Goal: Transaction & Acquisition: Obtain resource

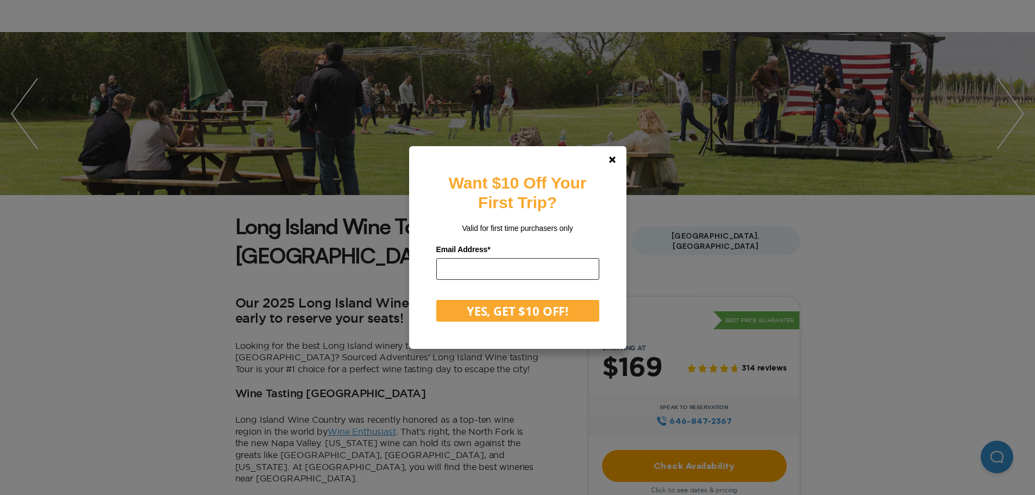
click at [471, 266] on input "email" at bounding box center [517, 269] width 163 height 22
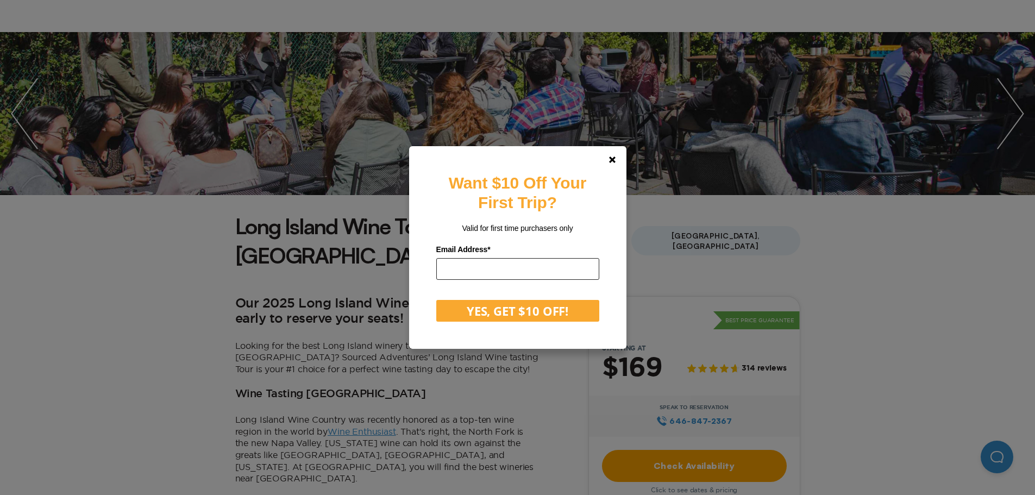
click at [471, 266] on input "email" at bounding box center [517, 269] width 163 height 22
type input "**********"
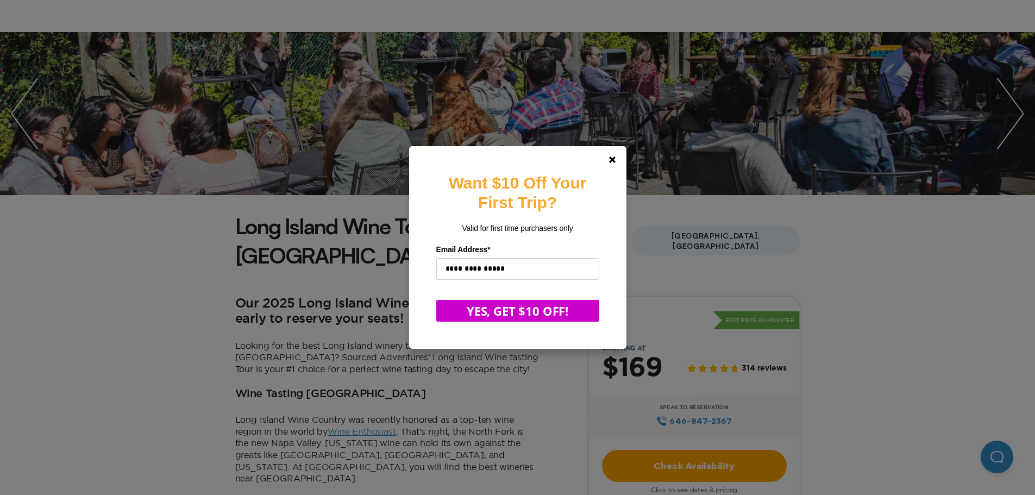
click at [526, 311] on button "YES, GET $10 OFF!" at bounding box center [517, 311] width 163 height 22
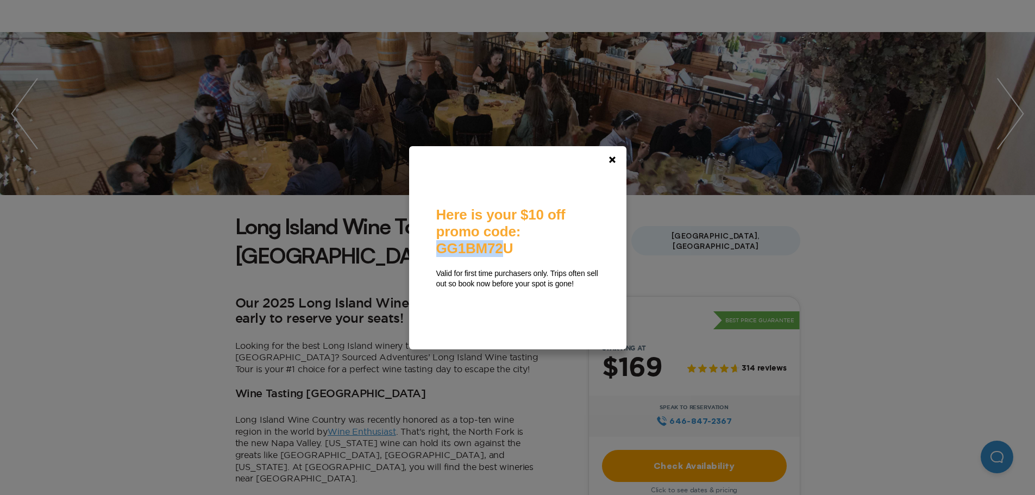
drag, startPoint x: 443, startPoint y: 241, endPoint x: 532, endPoint y: 249, distance: 89.4
click at [526, 247] on span "Here is your $10 off promo code: GG1BM72U" at bounding box center [500, 232] width 129 height 50
click at [532, 249] on div "Here is your $10 off promo code: GG1BM72U Valid for first time purchasers only.…" at bounding box center [517, 248] width 163 height 82
drag, startPoint x: 531, startPoint y: 239, endPoint x: 446, endPoint y: 247, distance: 85.7
click at [445, 247] on div "Here is your $10 off promo code: GG1BM72U Valid for first time purchasers only.…" at bounding box center [517, 248] width 163 height 82
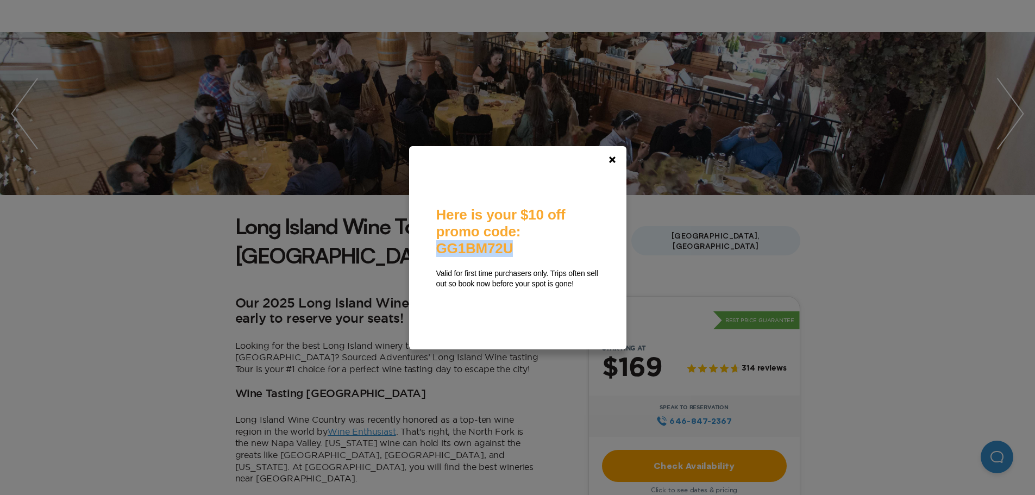
click at [445, 247] on span "Here is your $10 off promo code: GG1BM72U" at bounding box center [500, 232] width 129 height 50
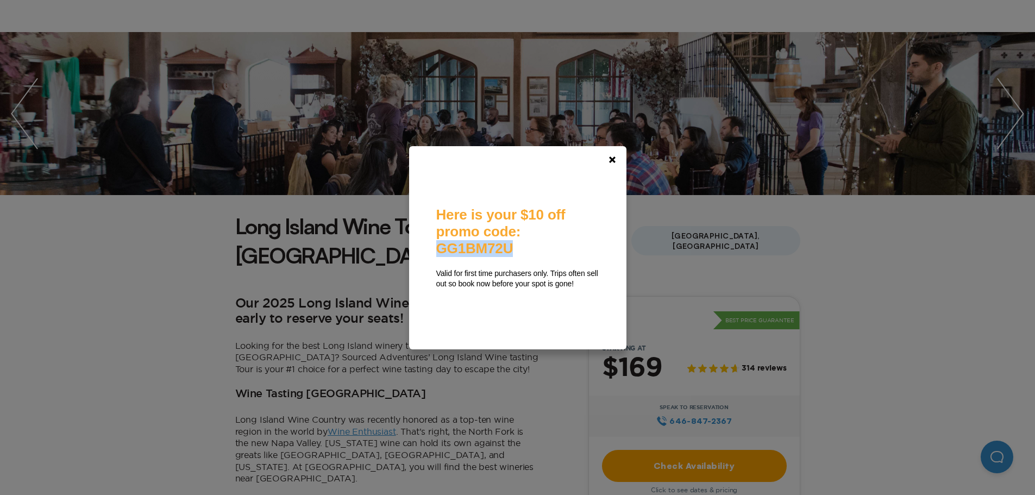
drag, startPoint x: 442, startPoint y: 241, endPoint x: 526, endPoint y: 245, distance: 83.8
click at [526, 245] on span "Here is your $10 off promo code: GG1BM72U" at bounding box center [500, 232] width 129 height 50
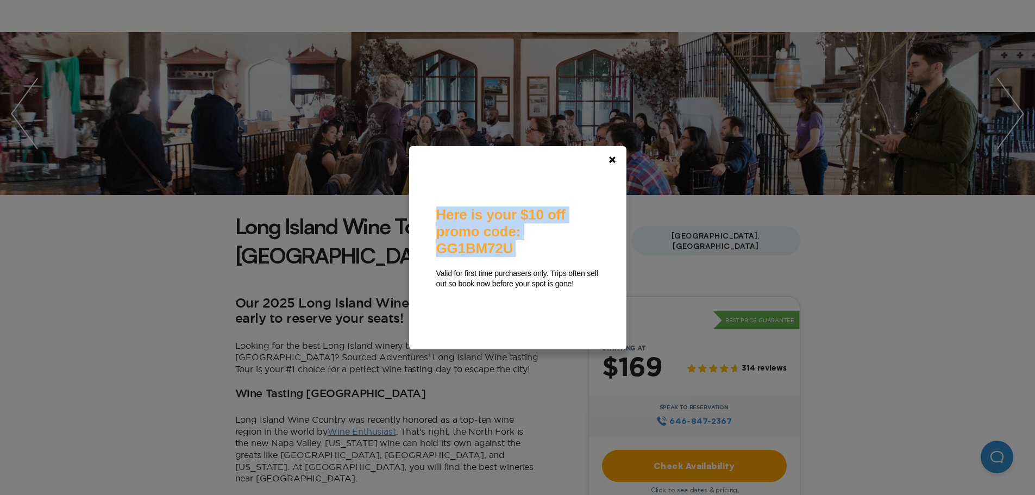
click at [526, 245] on span "Here is your $10 off promo code: GG1BM72U" at bounding box center [500, 232] width 129 height 50
click at [429, 254] on div "**********" at bounding box center [517, 247] width 217 height 203
click at [470, 246] on span "Here is your $10 off promo code: GG1BM72U" at bounding box center [500, 232] width 129 height 50
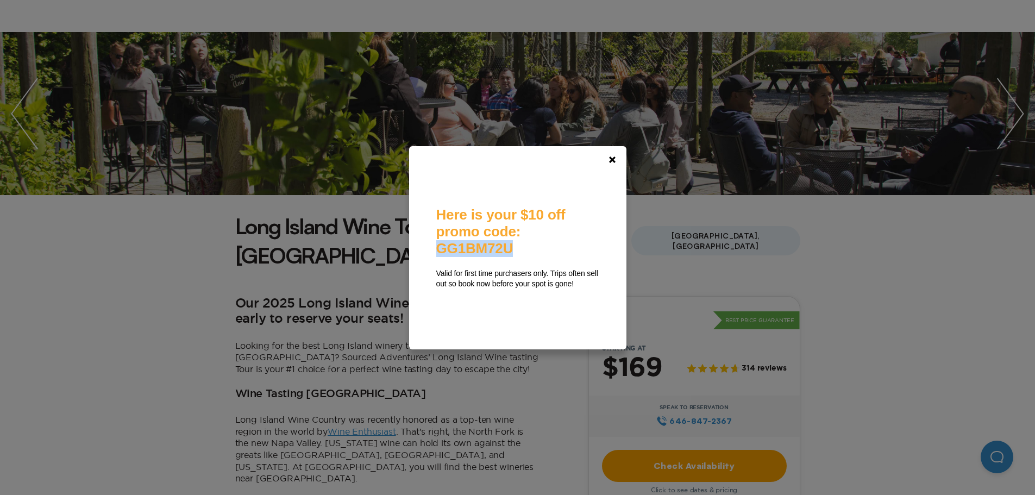
drag, startPoint x: 537, startPoint y: 243, endPoint x: 443, endPoint y: 243, distance: 94.0
click at [443, 243] on div "Here is your $10 off promo code: GG1BM72U Valid for first time purchasers only.…" at bounding box center [517, 248] width 163 height 82
copy span "GG1BM72U"
drag, startPoint x: 452, startPoint y: 242, endPoint x: 468, endPoint y: 254, distance: 20.7
click at [468, 254] on div "Here is your $10 off promo code: GG1BM72U Valid for first time purchasers only.…" at bounding box center [517, 248] width 163 height 82
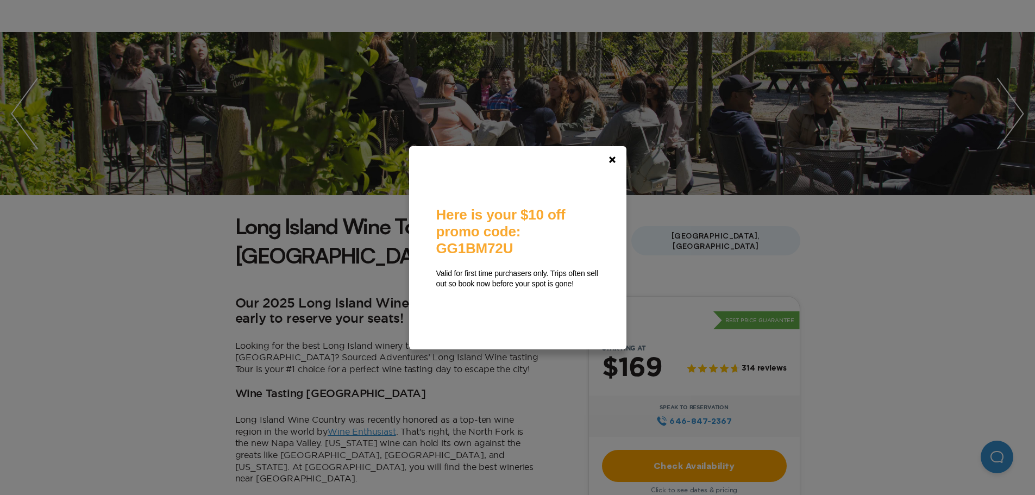
click at [162, 279] on div "**********" at bounding box center [517, 247] width 1035 height 495
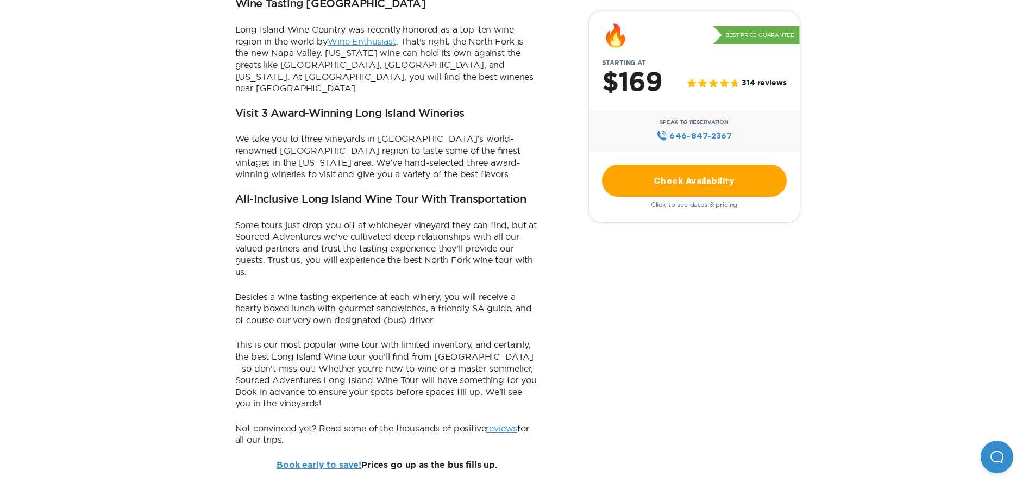
scroll to position [489, 0]
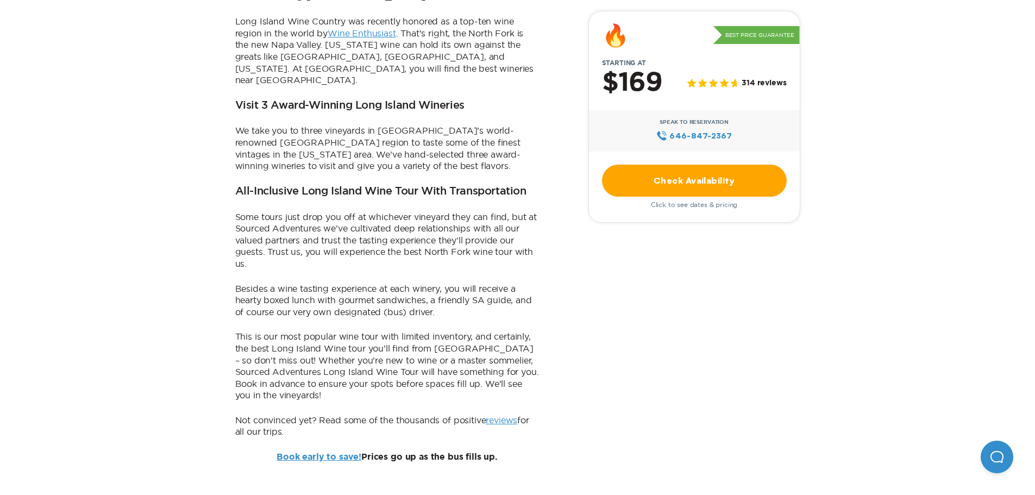
click at [508, 415] on link "reviews" at bounding box center [502, 420] width 32 height 10
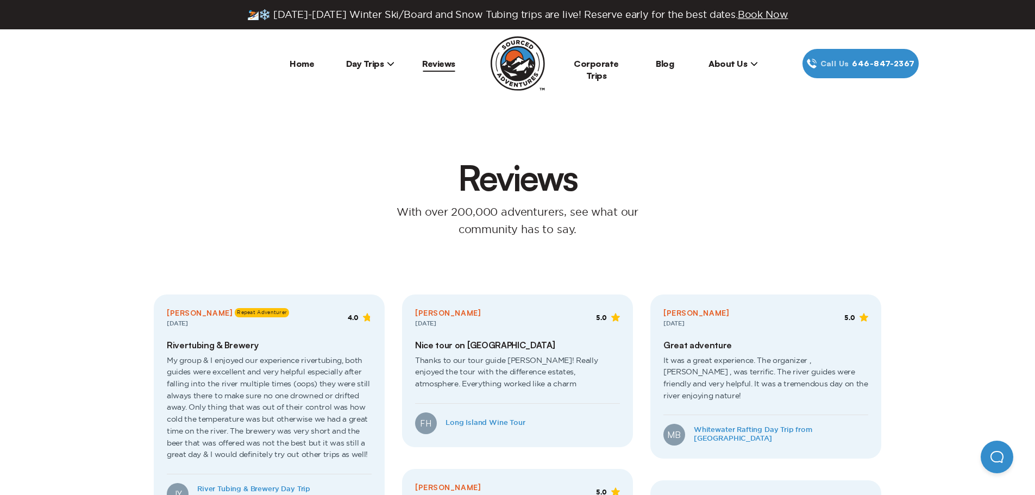
click at [361, 64] on span "Day Trips" at bounding box center [370, 63] width 49 height 11
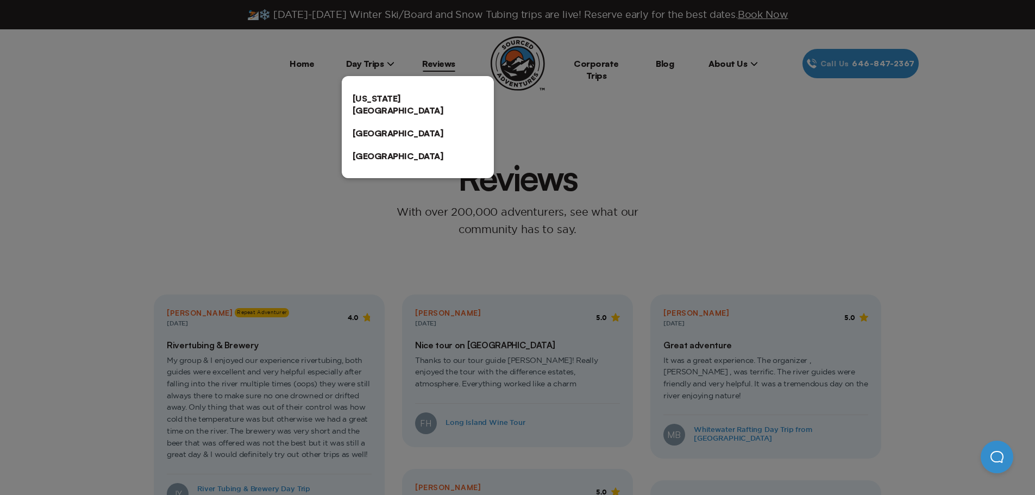
click at [361, 64] on div at bounding box center [517, 247] width 1035 height 495
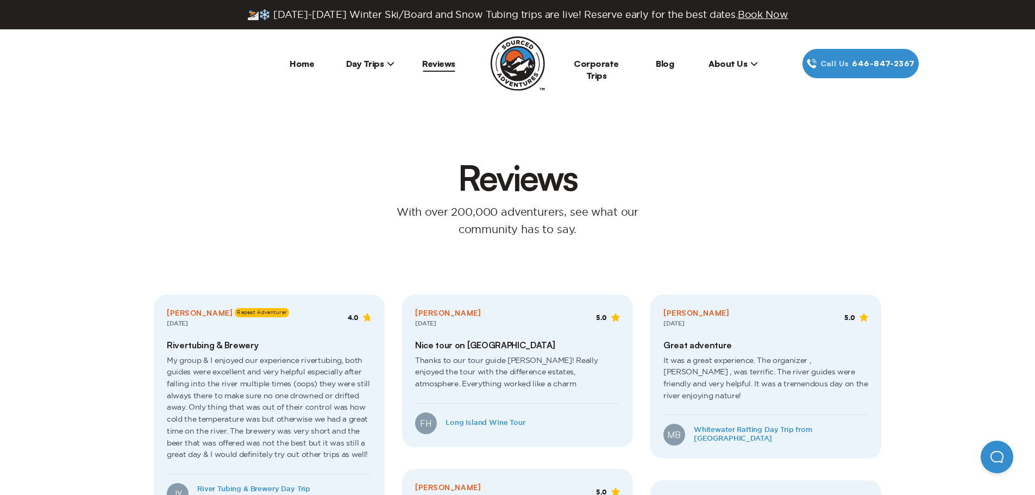
click at [361, 64] on span "Day Trips" at bounding box center [370, 63] width 49 height 11
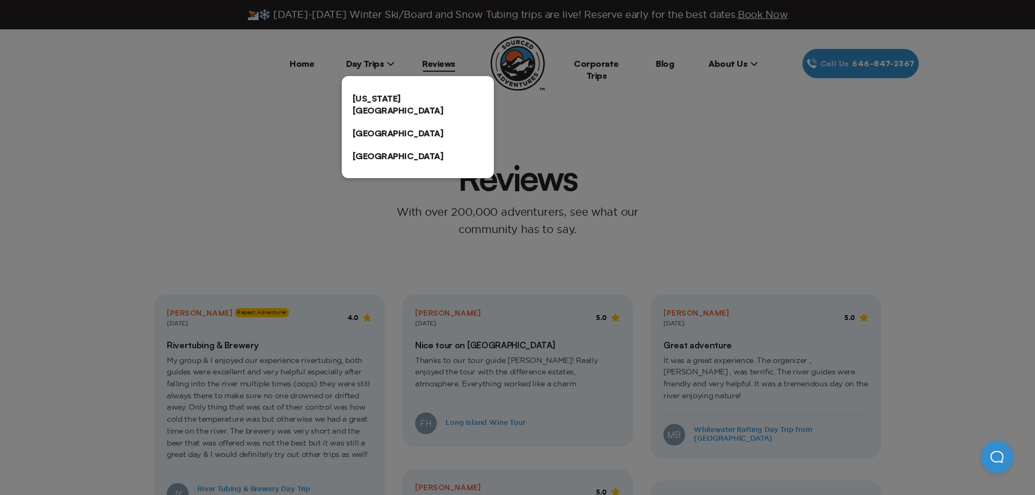
click at [379, 97] on link "[US_STATE][GEOGRAPHIC_DATA]" at bounding box center [418, 104] width 152 height 35
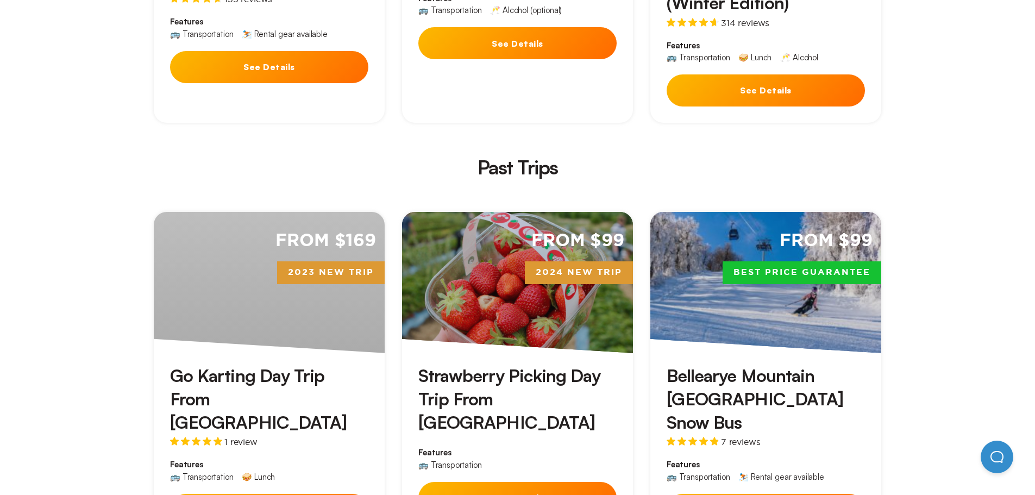
scroll to position [2282, 0]
